Goal: Transaction & Acquisition: Purchase product/service

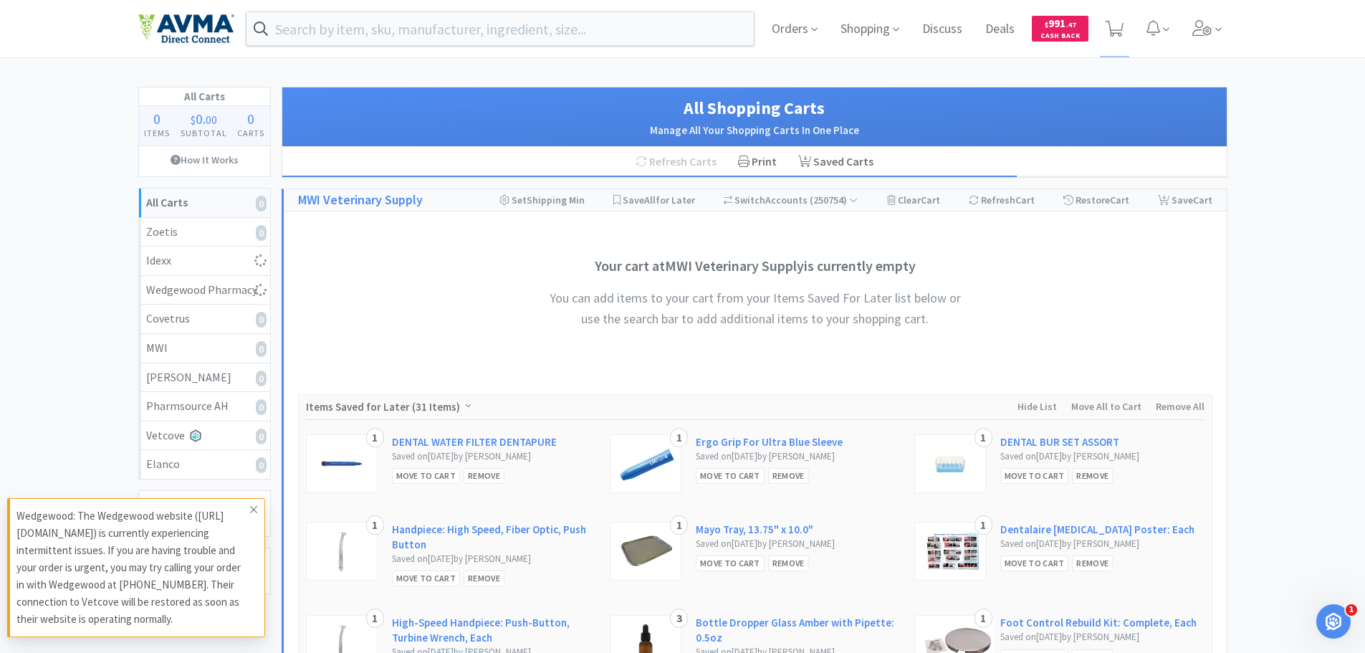
click at [256, 513] on icon at bounding box center [253, 509] width 9 height 11
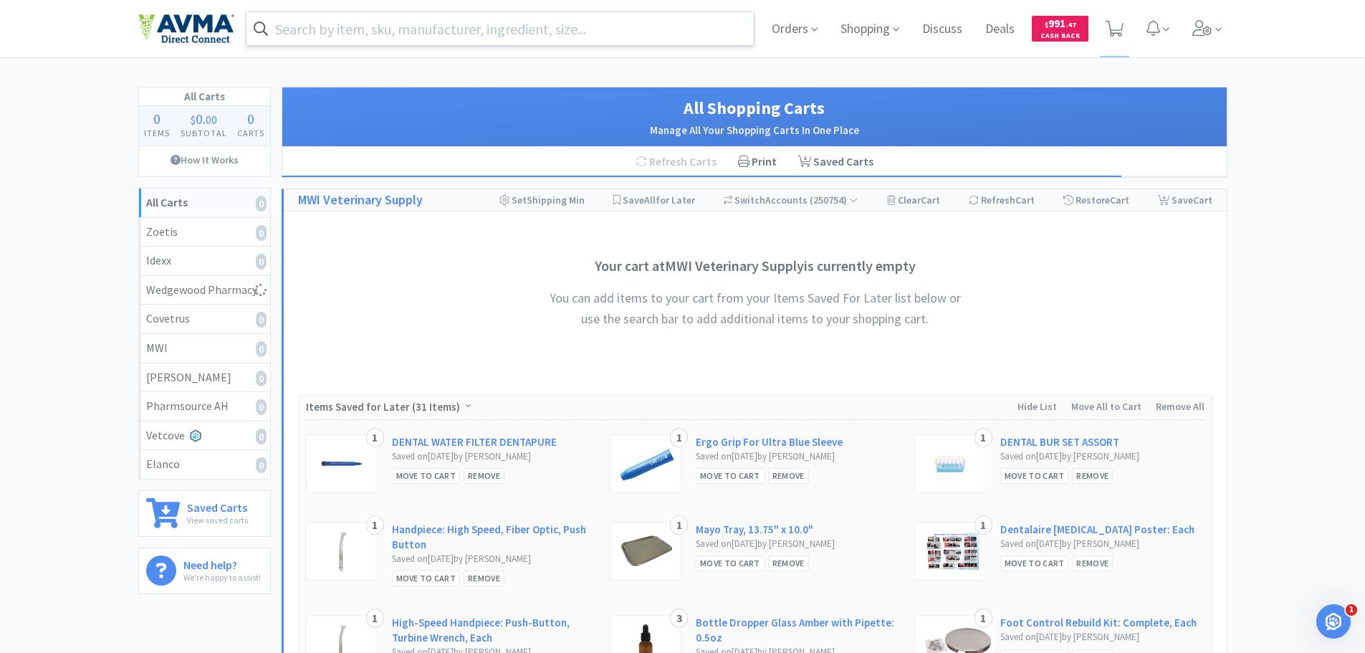
click at [314, 32] on input "text" at bounding box center [500, 28] width 508 height 33
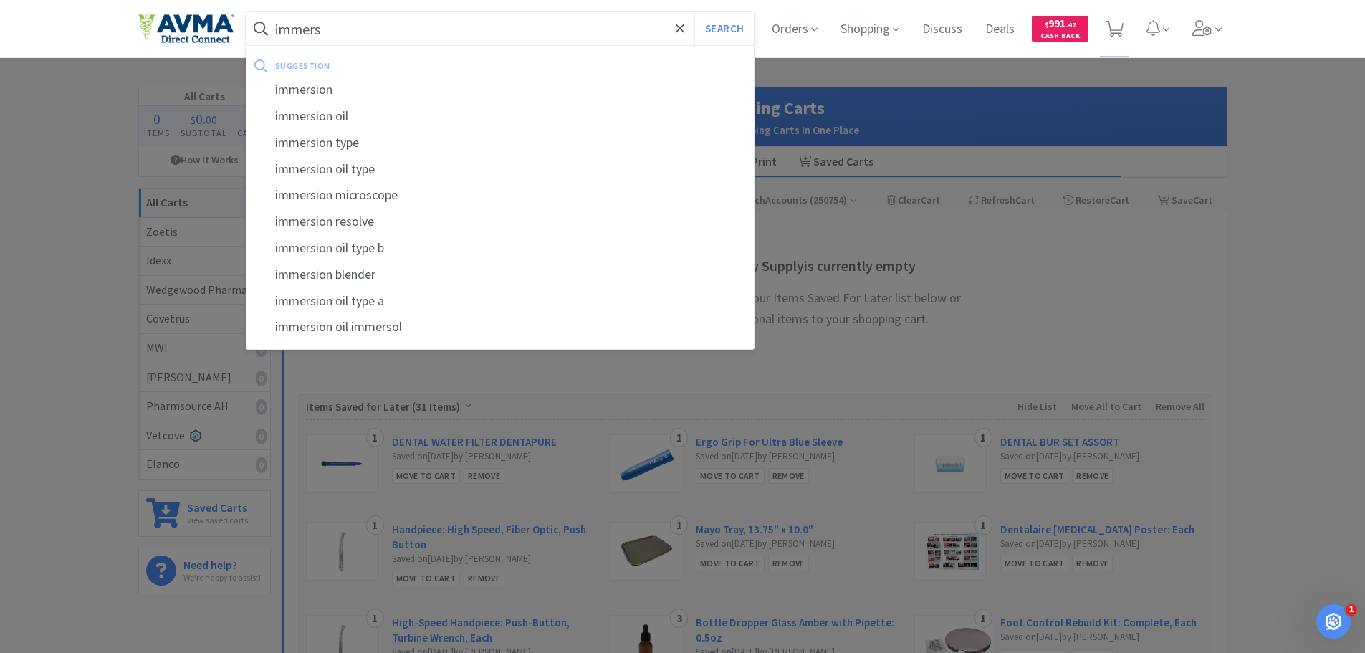
click at [302, 111] on div "immersion oil" at bounding box center [500, 116] width 508 height 27
type input "immersion oil"
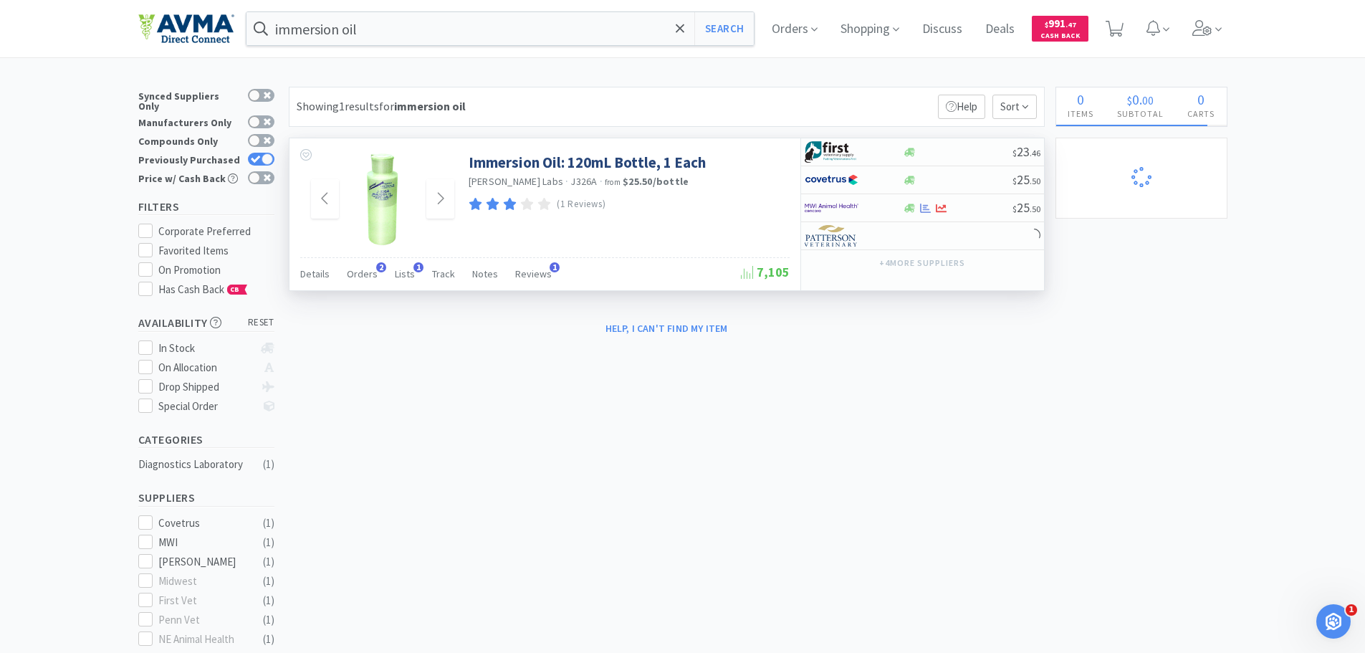
click at [371, 211] on img at bounding box center [382, 199] width 33 height 93
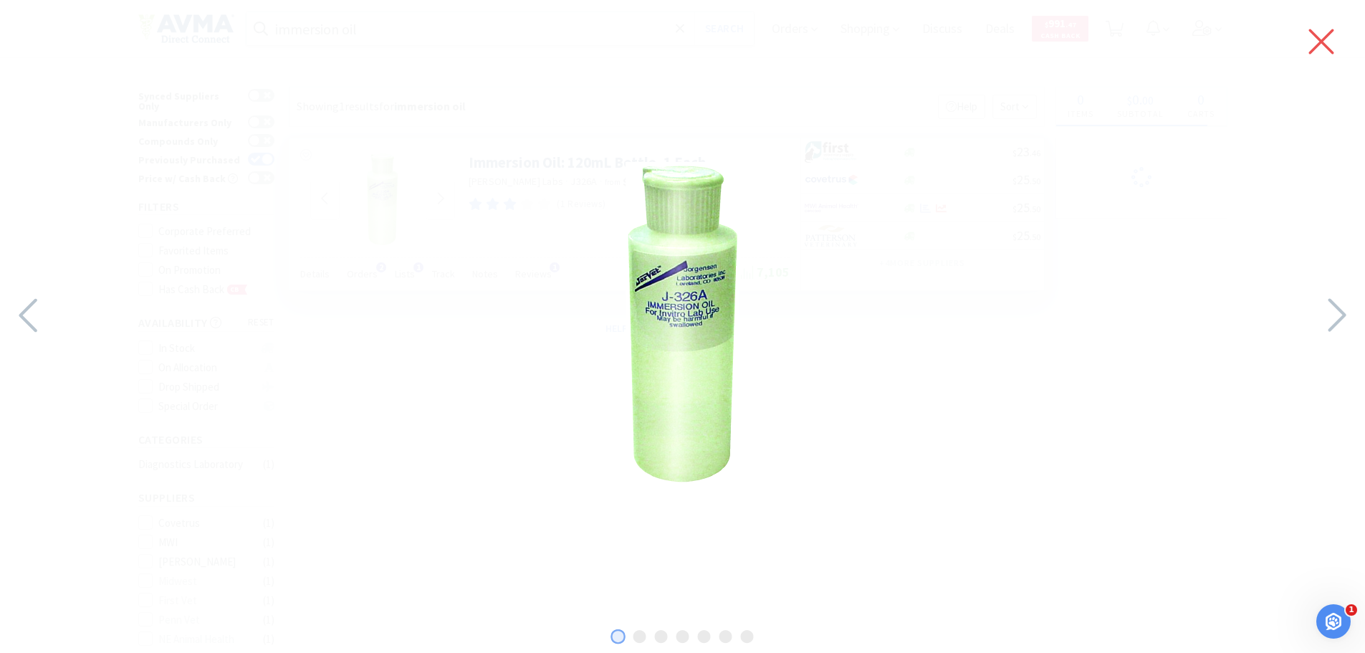
click at [1332, 39] on icon at bounding box center [1321, 41] width 30 height 40
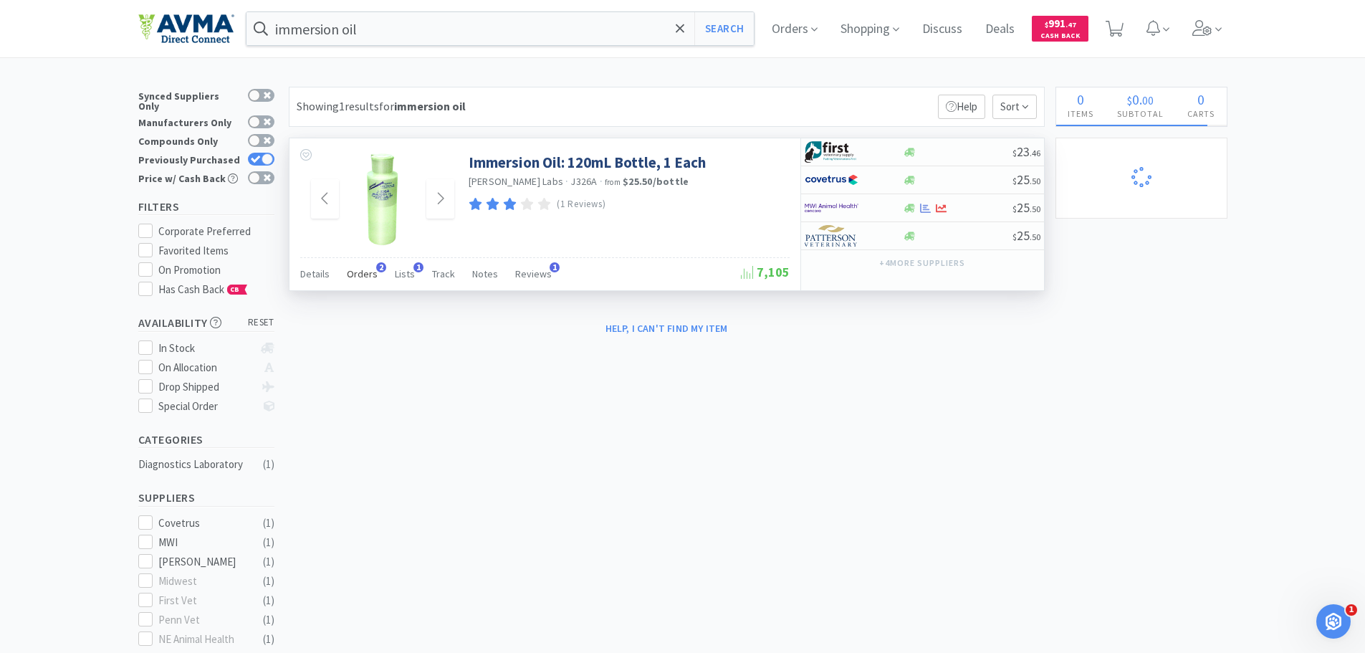
click at [364, 264] on div "Orders 2" at bounding box center [362, 275] width 31 height 27
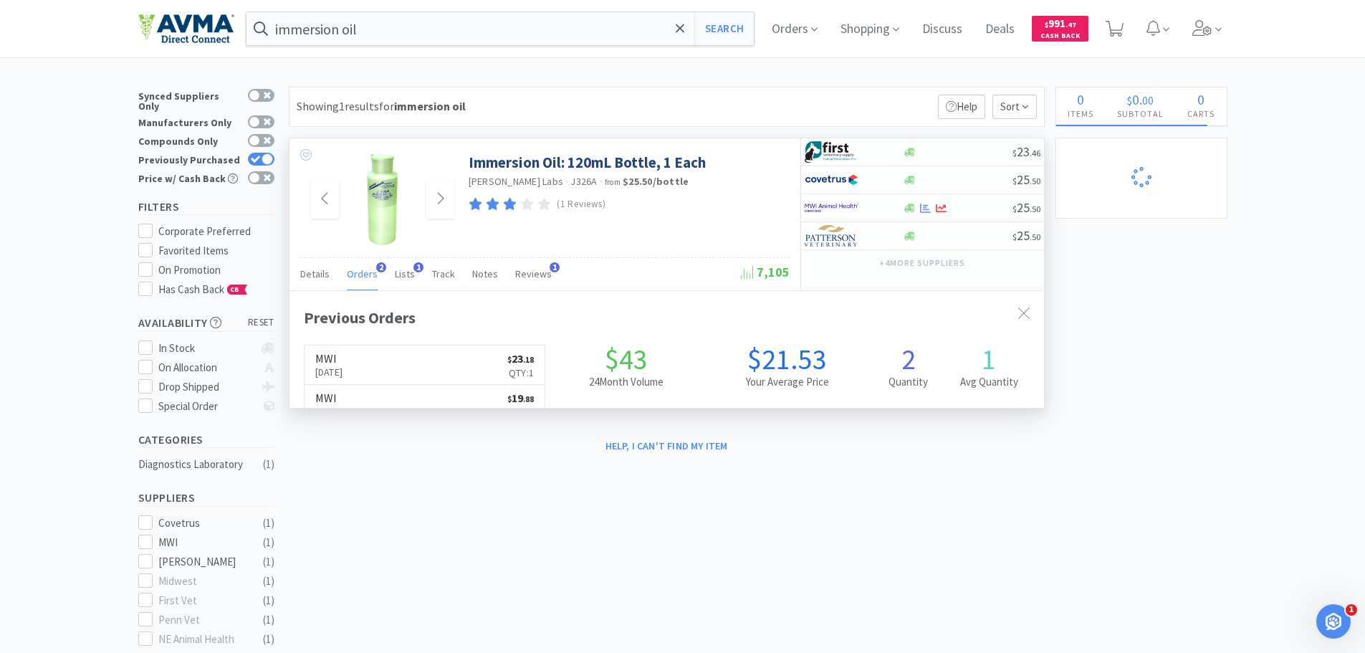
scroll to position [371, 754]
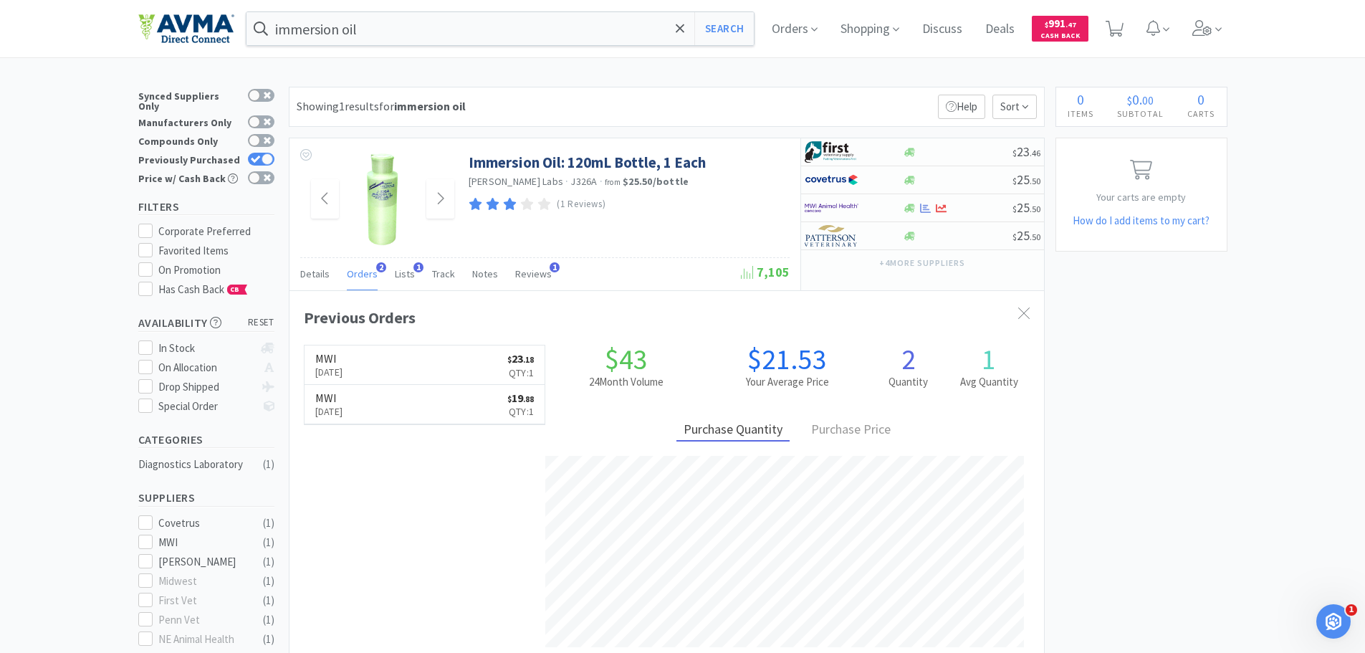
click at [385, 201] on img at bounding box center [382, 199] width 33 height 93
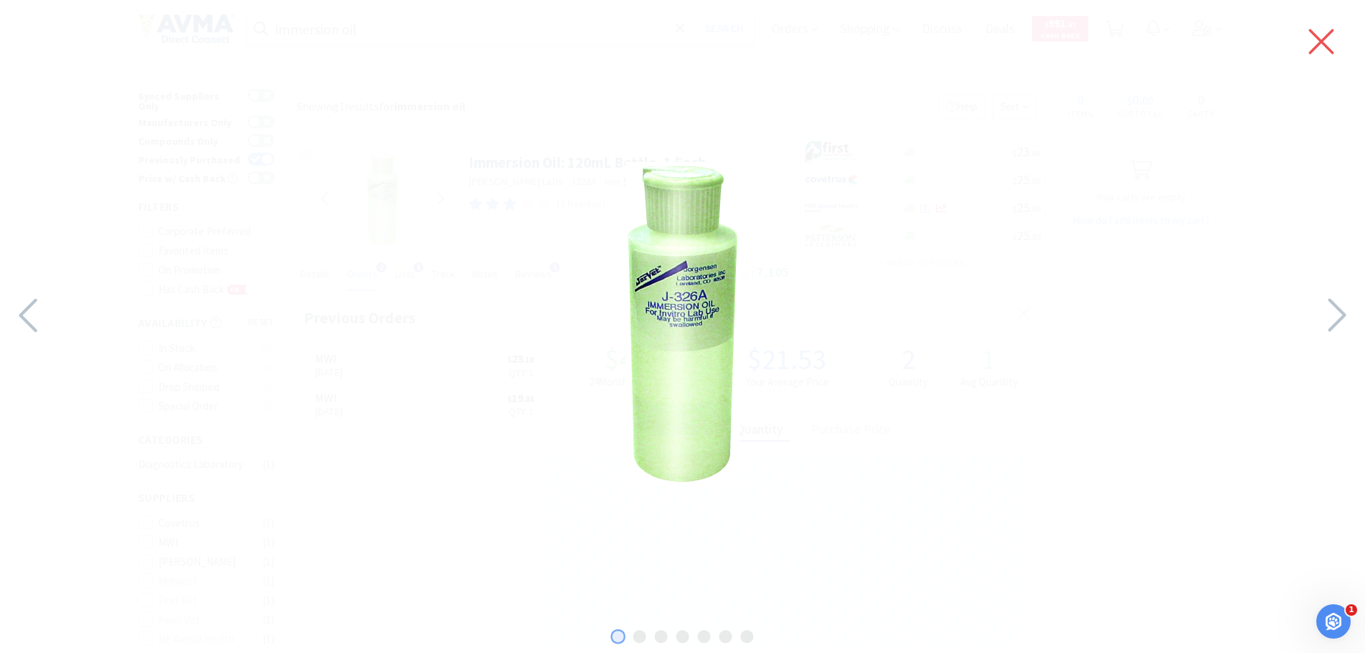
click at [1315, 44] on icon at bounding box center [1321, 41] width 30 height 40
